Goal: Use online tool/utility: Utilize a website feature to perform a specific function

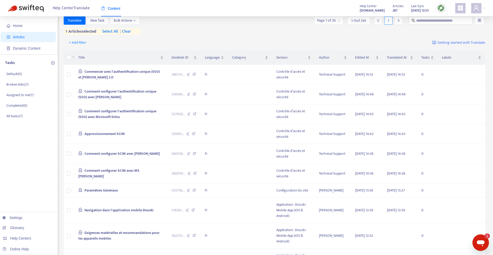
click at [446, 13] on div "Help Center Translate Content Help Center [DOMAIN_NAME] Articles 287 Last Sync …" at bounding box center [246, 8] width 493 height 16
click at [445, 18] on input "text" at bounding box center [440, 21] width 49 height 6
paste input "**********"
type input "**********"
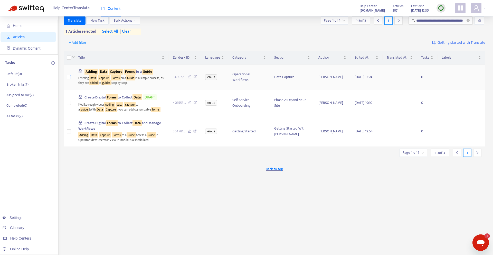
scroll to position [0, 0]
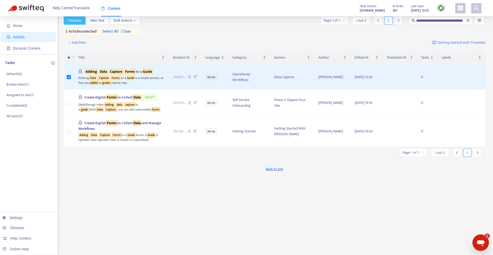
click at [76, 19] on span "Translate" at bounding box center [75, 21] width 14 height 6
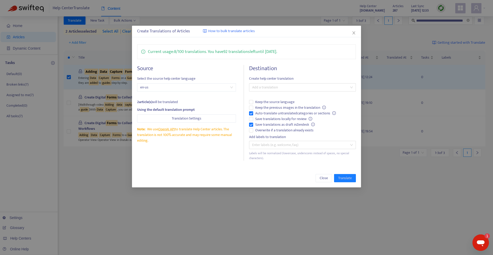
click at [265, 82] on div "Destination Create help center translation Add a translation Keep the source la…" at bounding box center [302, 113] width 107 height 96
click at [266, 86] on div at bounding box center [299, 87] width 99 height 6
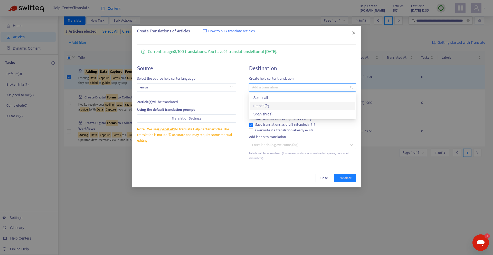
click at [267, 104] on div "French ( fr )" at bounding box center [302, 106] width 99 height 6
click at [248, 117] on div "Source Select the source help center language en-us 2 article(s) will be transl…" at bounding box center [246, 113] width 219 height 96
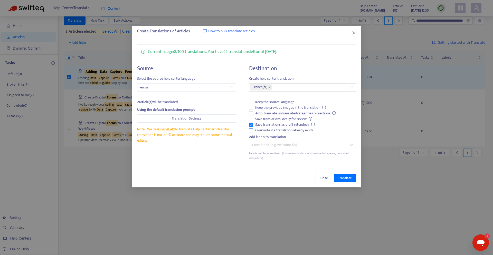
click at [253, 127] on span "Overwrite if a translation already exists" at bounding box center [284, 130] width 62 height 6
click at [250, 134] on div "Add labels to translation" at bounding box center [302, 137] width 107 height 6
click at [346, 178] on span "Translate" at bounding box center [345, 178] width 14 height 6
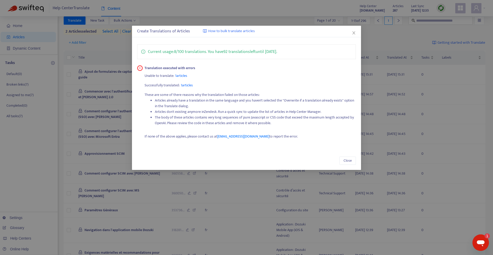
drag, startPoint x: 355, startPoint y: 34, endPoint x: 347, endPoint y: 31, distance: 9.0
click at [355, 34] on icon "close" at bounding box center [354, 33] width 4 height 4
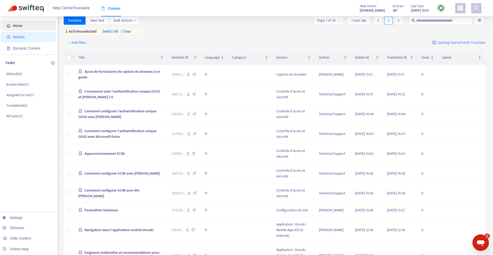
click at [19, 30] on span "Home" at bounding box center [29, 26] width 45 height 10
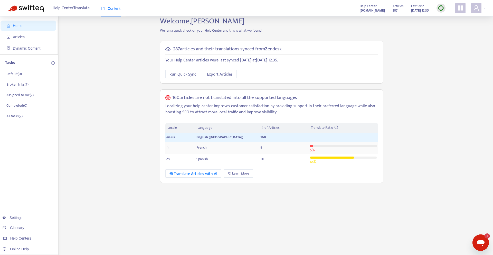
click at [344, 148] on div at bounding box center [343, 146] width 67 height 6
click at [192, 76] on span "Run Quick Sync" at bounding box center [183, 74] width 27 height 6
